Goal: Check status

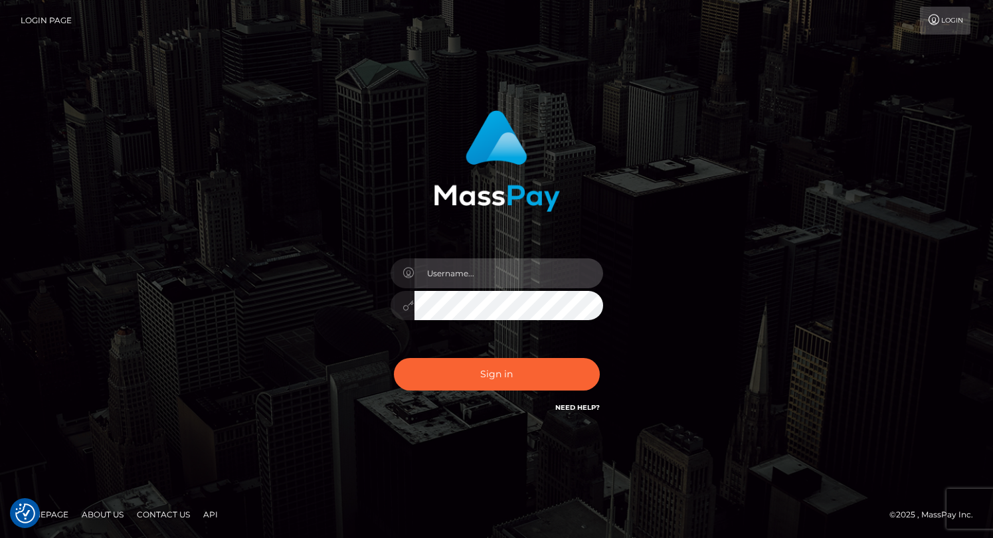
type input "grace.rush"
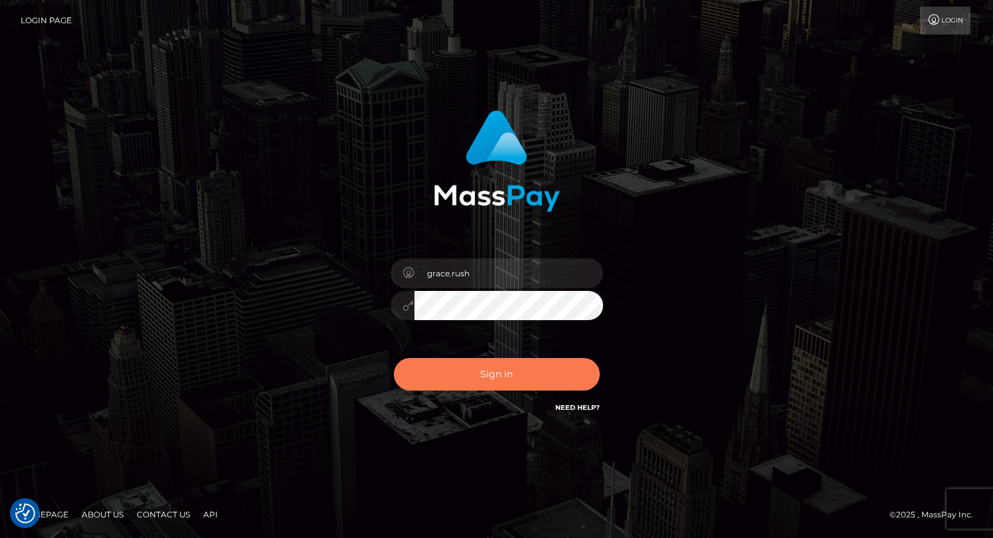
click at [545, 369] on button "Sign in" at bounding box center [497, 374] width 206 height 33
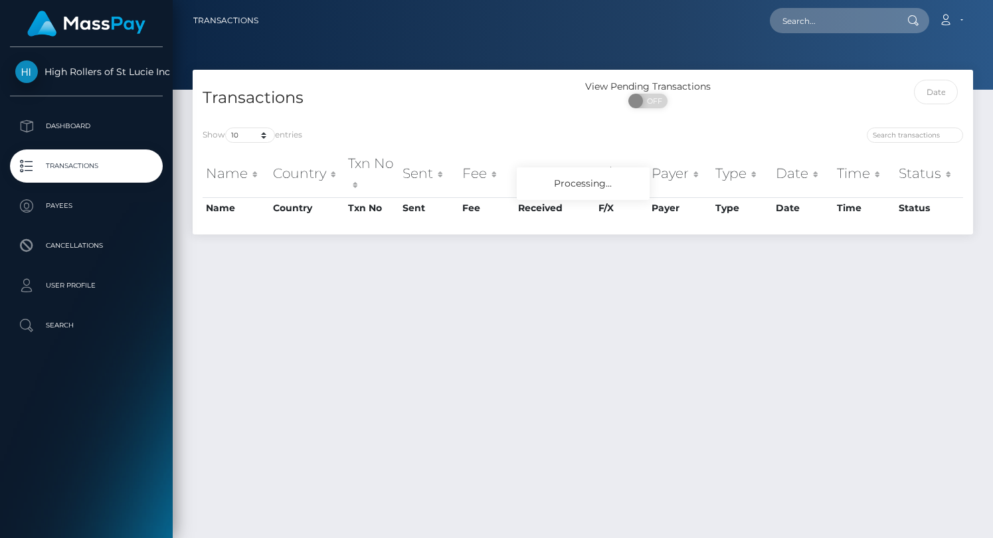
click at [245, 118] on div "Transactions" at bounding box center [388, 99] width 390 height 38
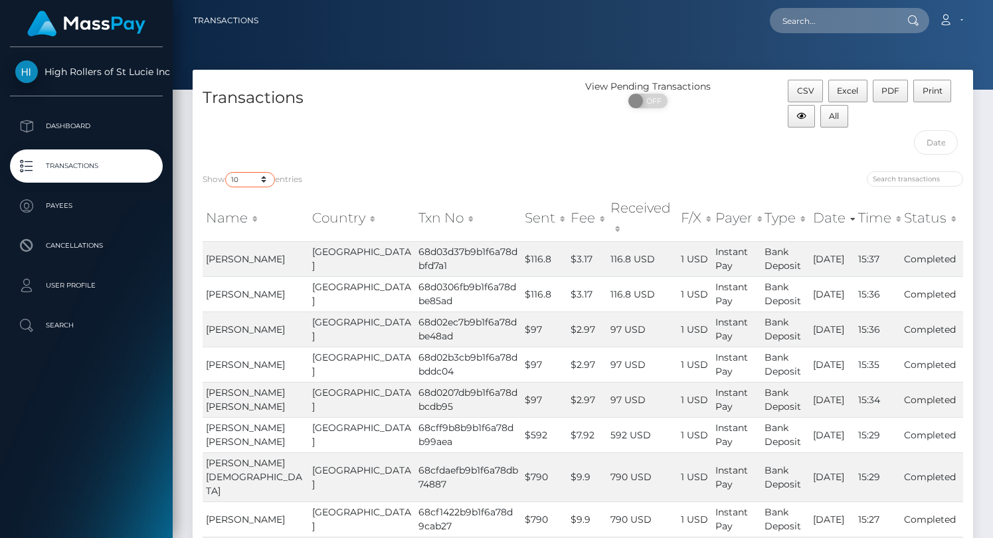
click at [260, 178] on select "10 25 50 100 250 500 1,000 3,500" at bounding box center [250, 179] width 50 height 15
select select "3500"
click at [226, 172] on select "10 25 50 100 250 500 1,000 3,500" at bounding box center [250, 179] width 50 height 15
click at [416, 145] on div "Transactions" at bounding box center [388, 121] width 390 height 82
click at [575, 141] on div "Transactions" at bounding box center [388, 121] width 390 height 82
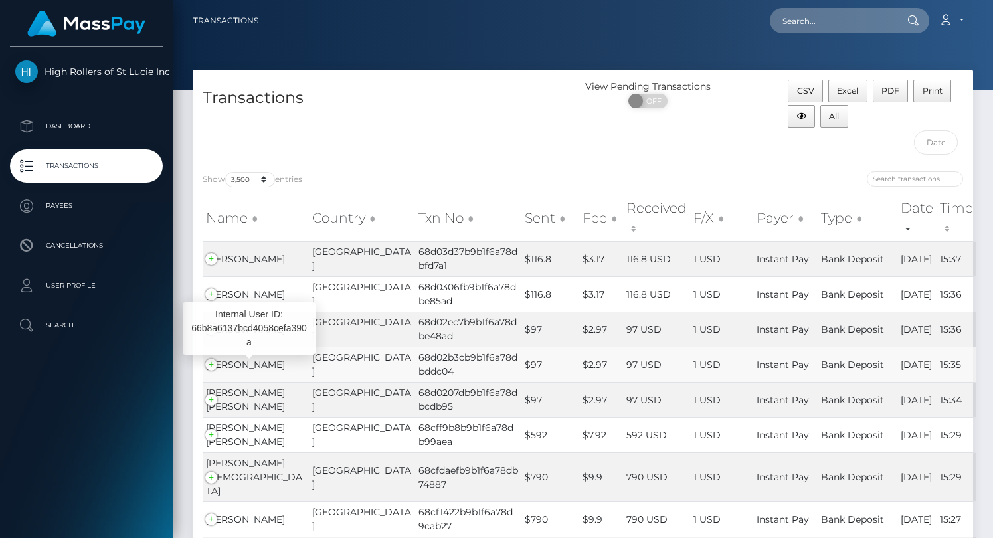
click at [212, 365] on td "[PERSON_NAME]" at bounding box center [256, 364] width 106 height 35
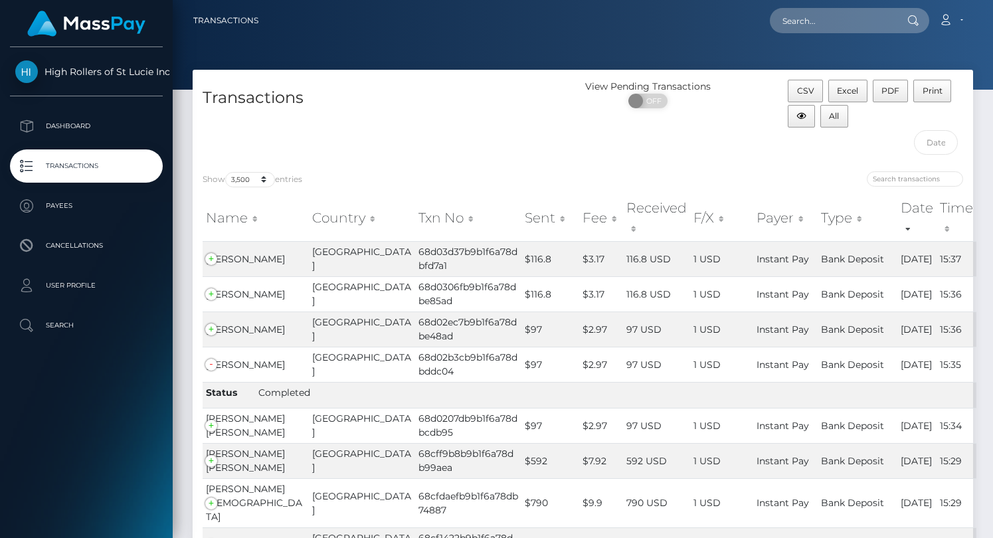
scroll to position [699, 0]
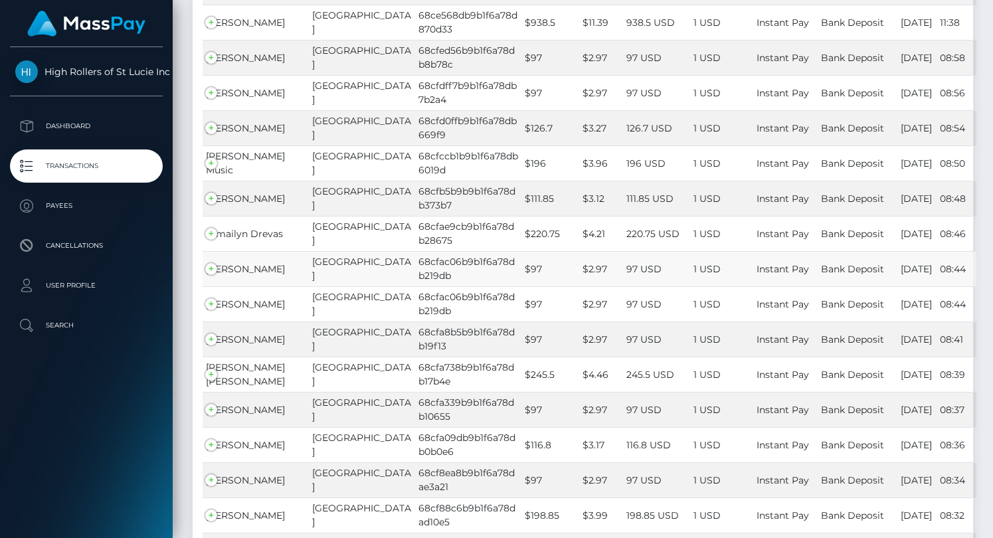
click at [207, 272] on td "[PERSON_NAME]" at bounding box center [256, 268] width 106 height 35
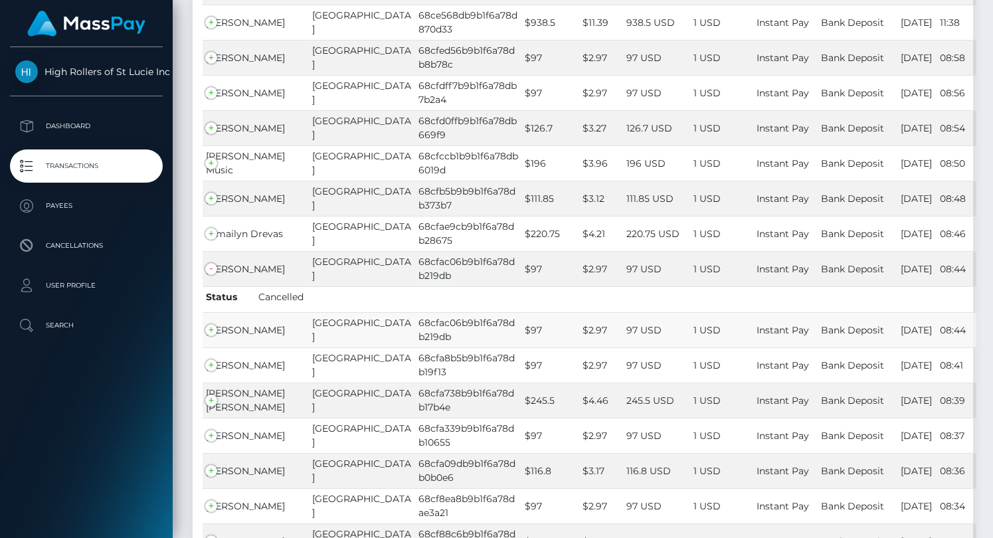
click at [208, 326] on td "[PERSON_NAME]" at bounding box center [256, 329] width 106 height 35
